Goal: Navigation & Orientation: Find specific page/section

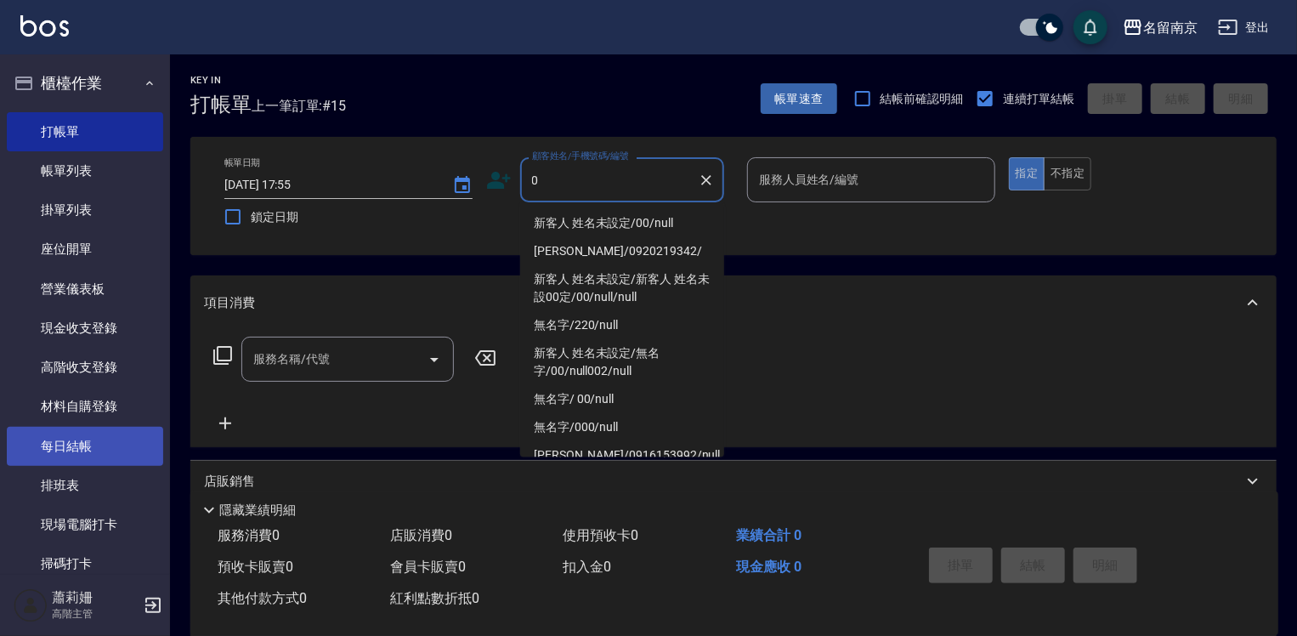
type input "0"
click at [91, 437] on link "每日結帳" at bounding box center [85, 446] width 156 height 39
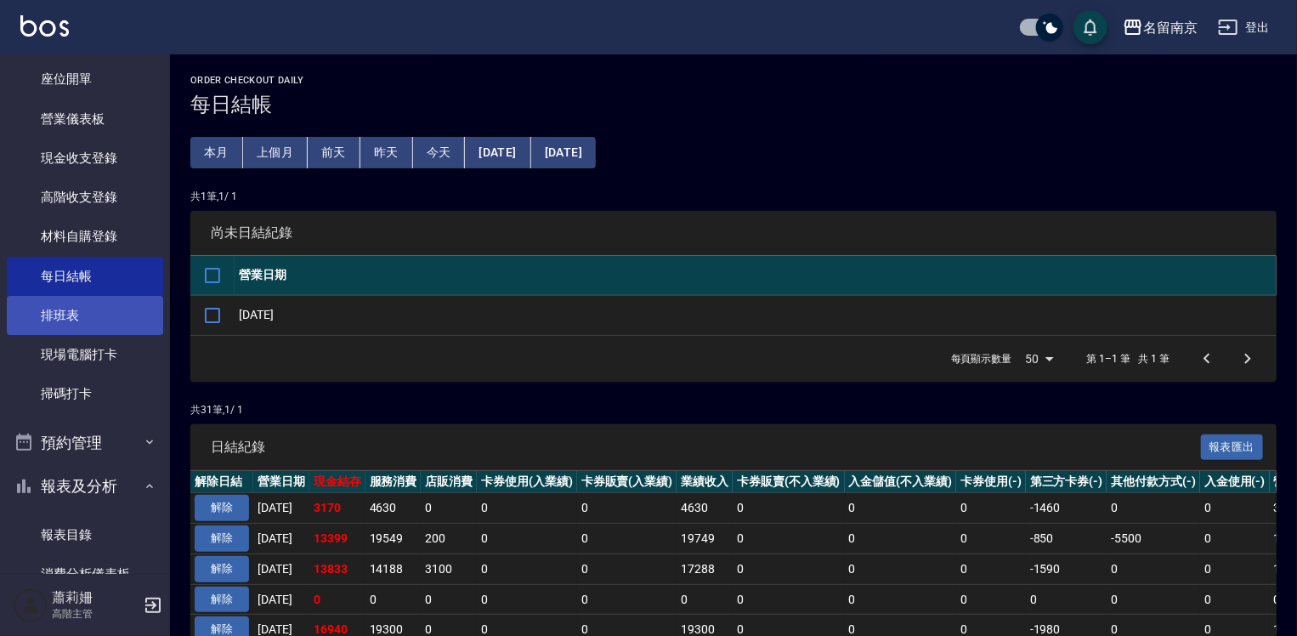
scroll to position [255, 0]
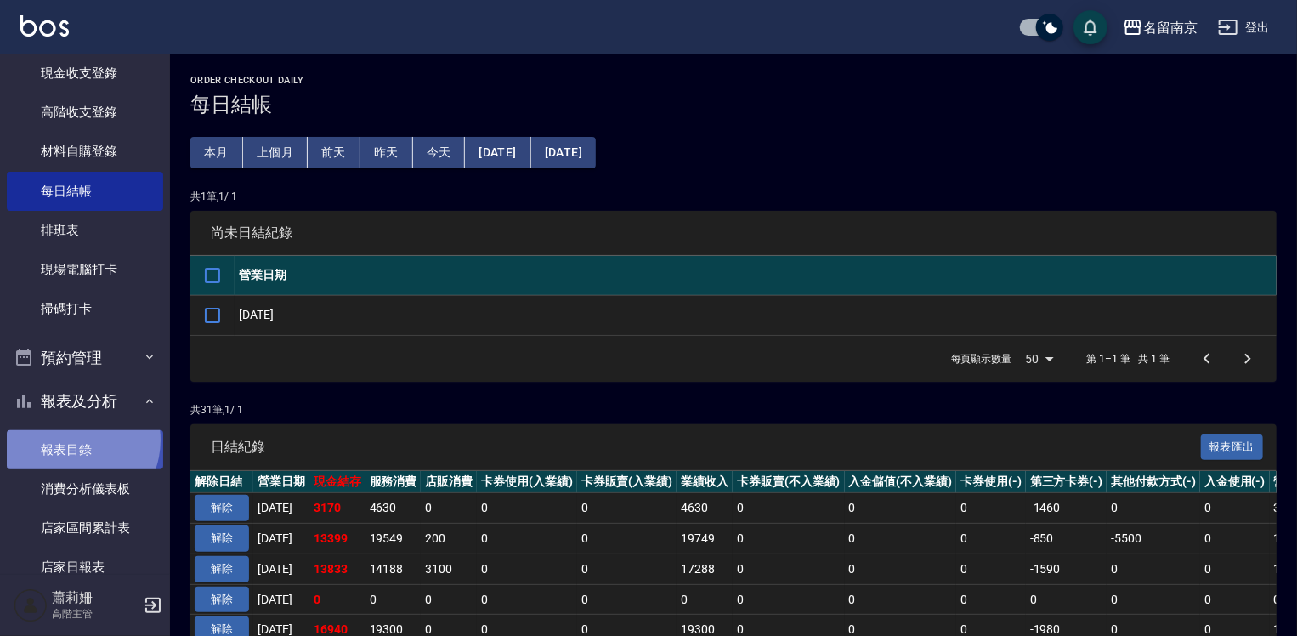
click at [71, 440] on link "報表目錄" at bounding box center [85, 449] width 156 height 39
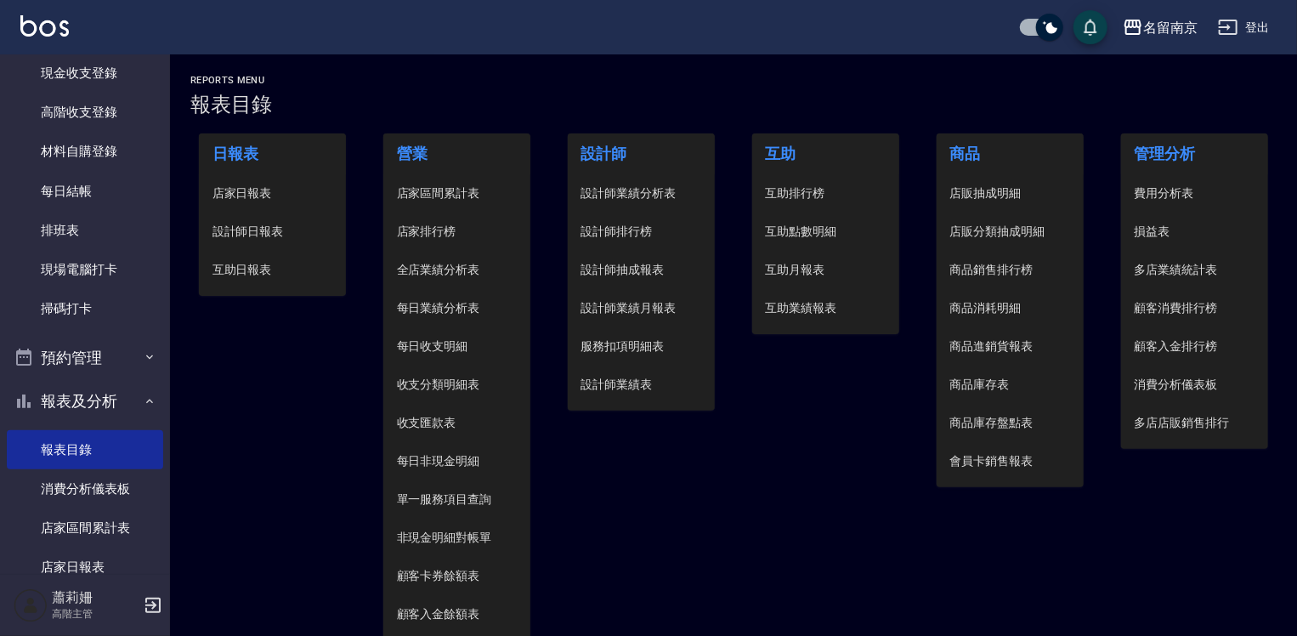
click at [269, 197] on span "店家日報表" at bounding box center [273, 193] width 121 height 18
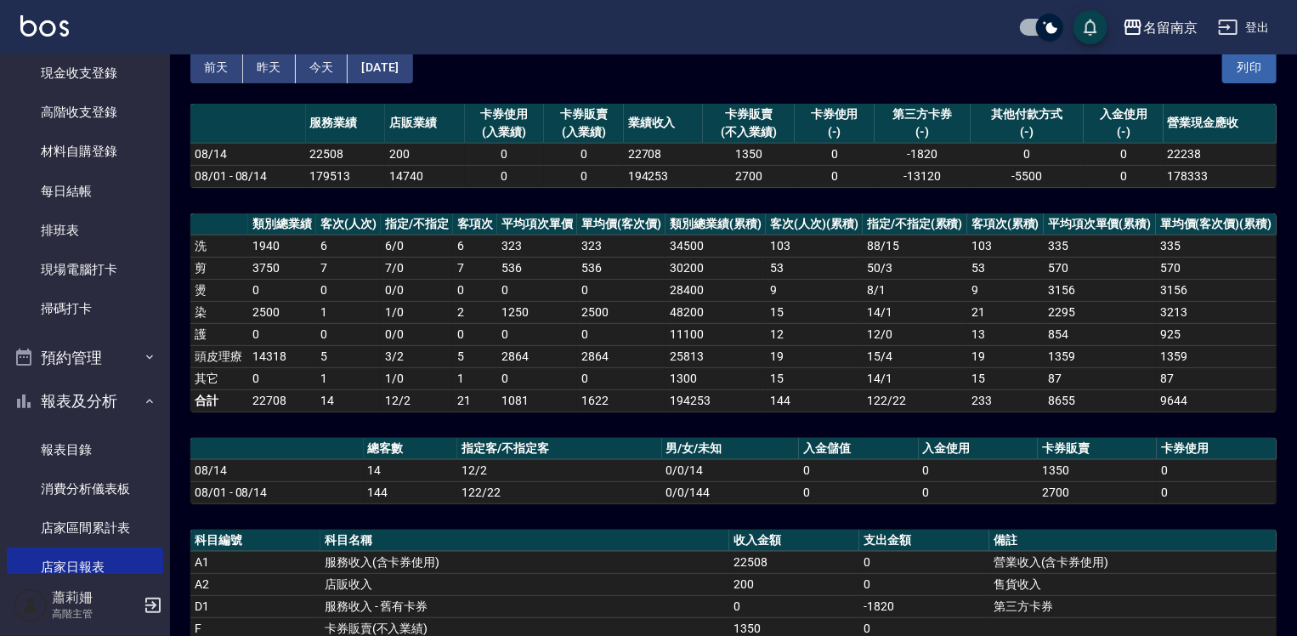
scroll to position [170, 0]
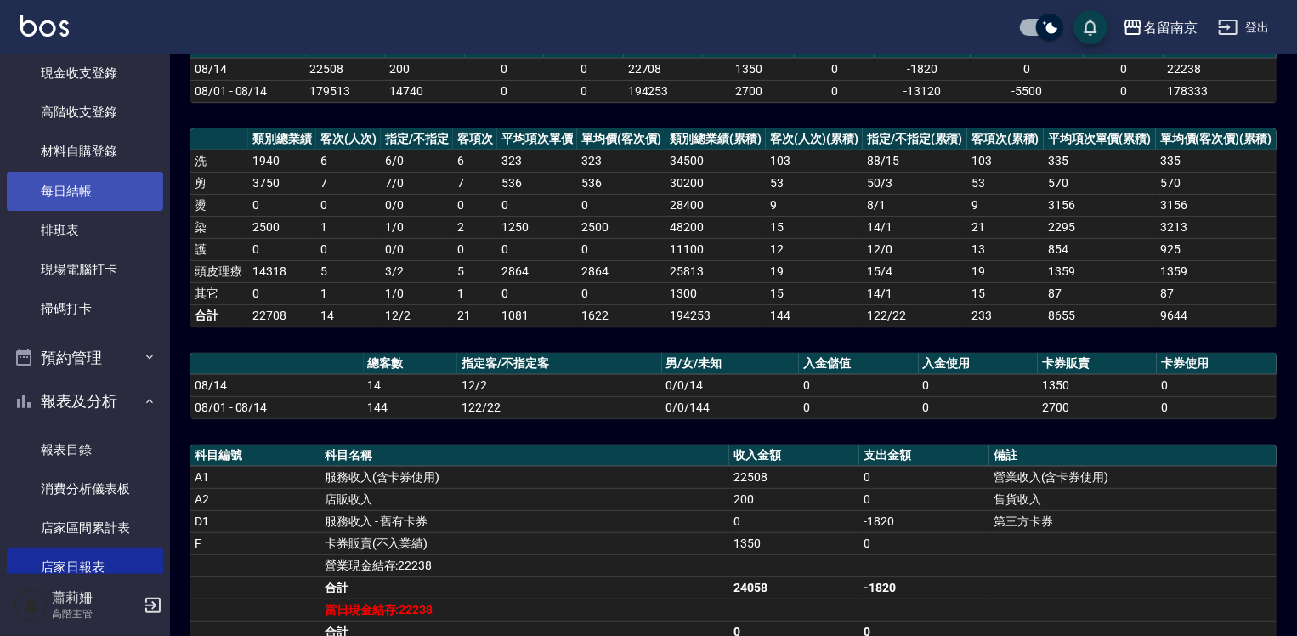
click at [128, 189] on link "每日結帳" at bounding box center [85, 191] width 156 height 39
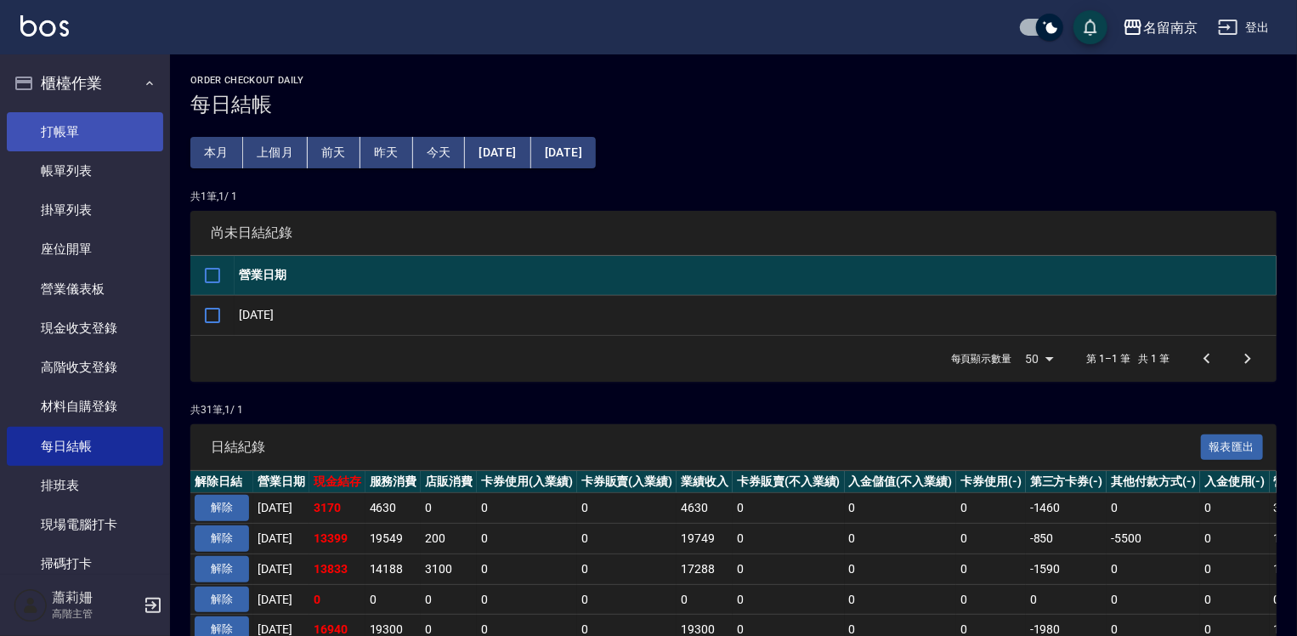
click at [115, 117] on link "打帳單" at bounding box center [85, 131] width 156 height 39
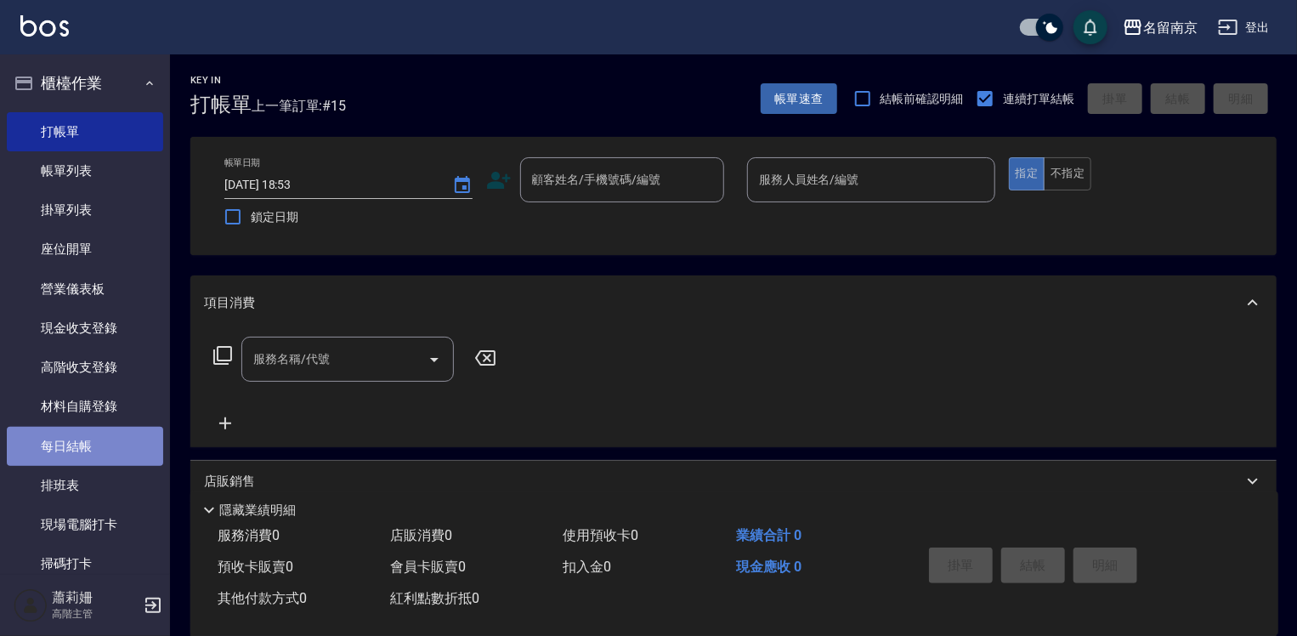
click at [123, 446] on link "每日結帳" at bounding box center [85, 446] width 156 height 39
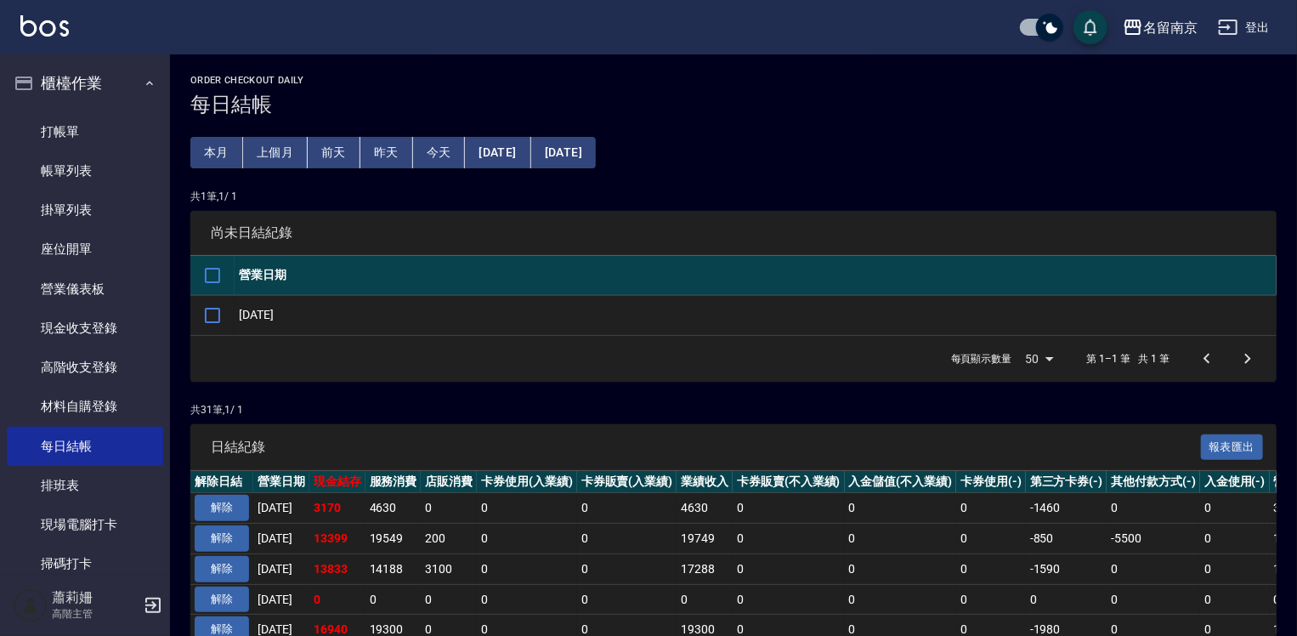
scroll to position [255, 0]
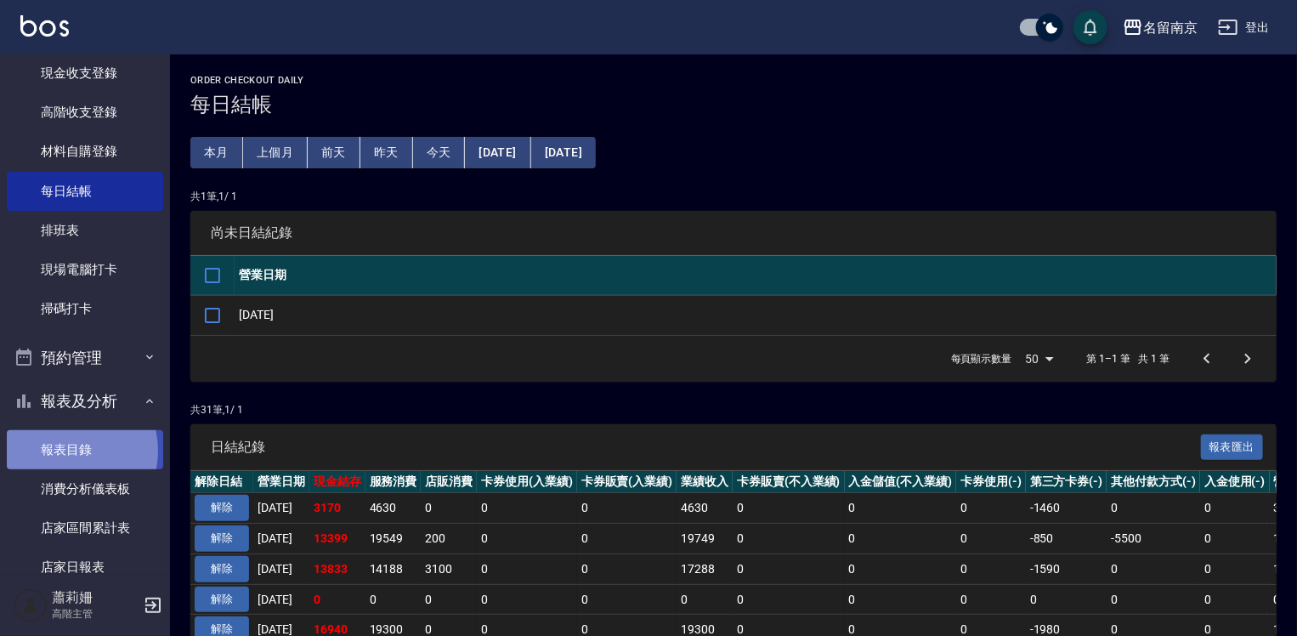
click at [69, 451] on link "報表目錄" at bounding box center [85, 449] width 156 height 39
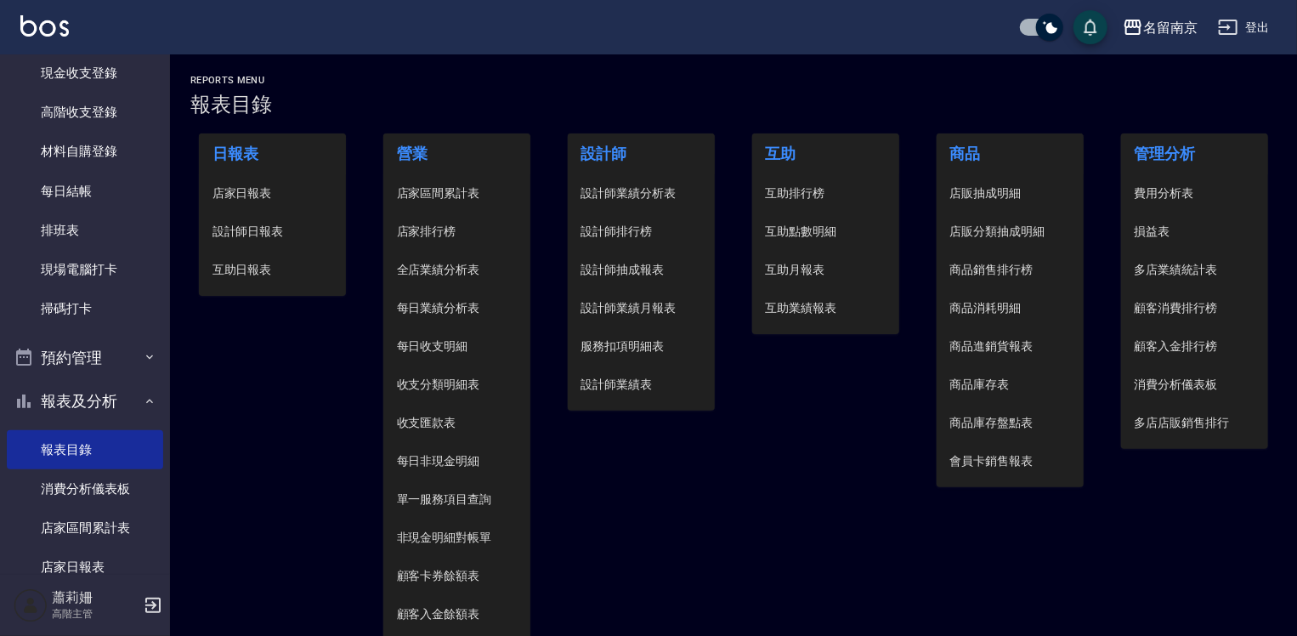
click at [235, 235] on span "設計師日報表" at bounding box center [273, 232] width 121 height 18
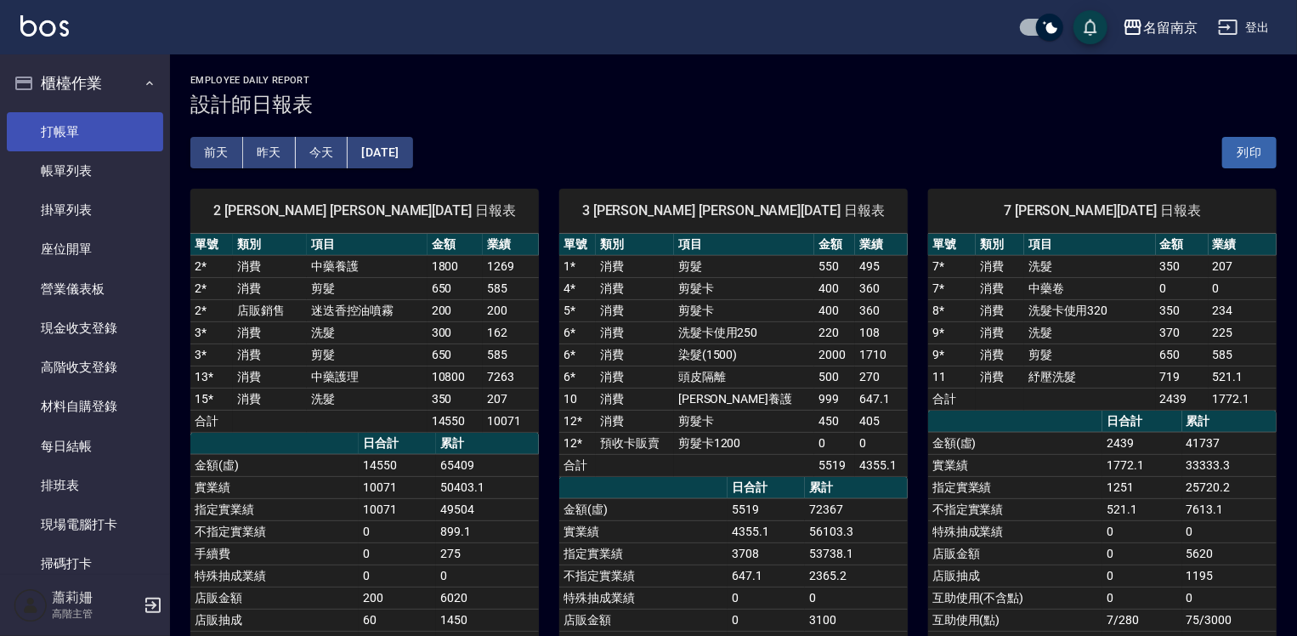
drag, startPoint x: 102, startPoint y: 116, endPoint x: 112, endPoint y: 111, distance: 11.1
click at [103, 116] on link "打帳單" at bounding box center [85, 131] width 156 height 39
